Goal: Task Accomplishment & Management: Manage account settings

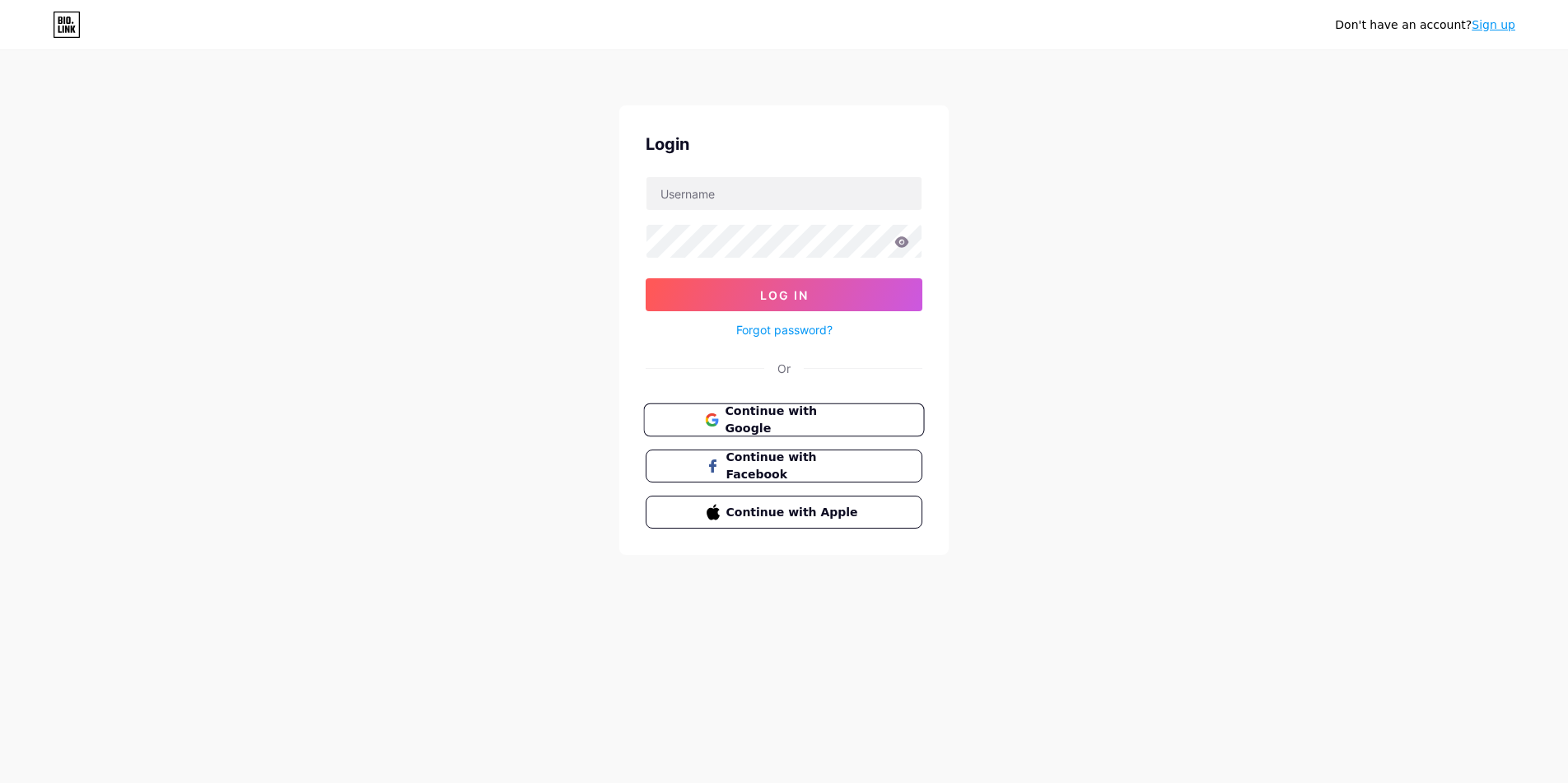
click at [749, 410] on span "Continue with Google" at bounding box center [793, 420] width 138 height 35
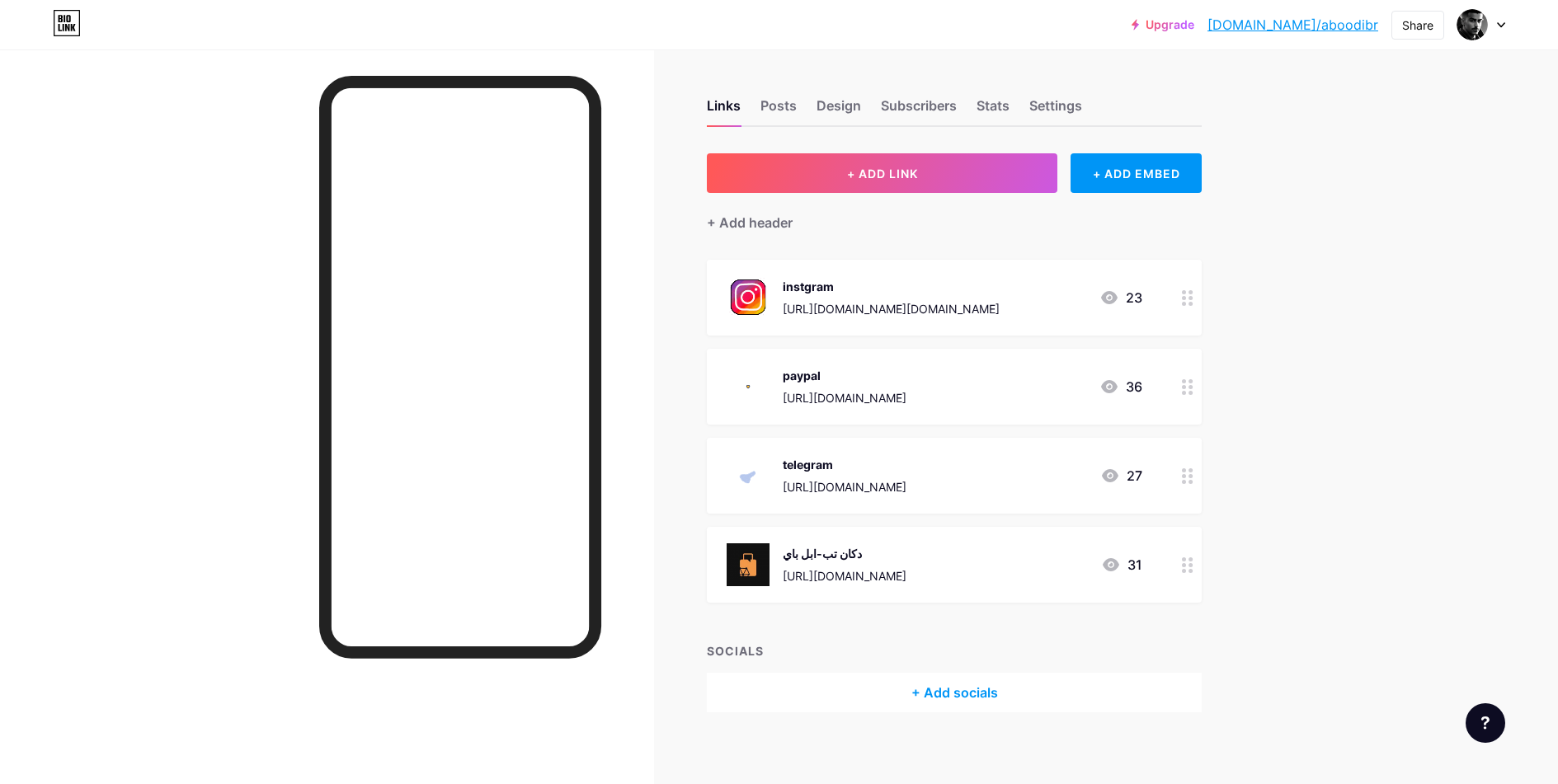
scroll to position [10, 0]
